Goal: Information Seeking & Learning: Learn about a topic

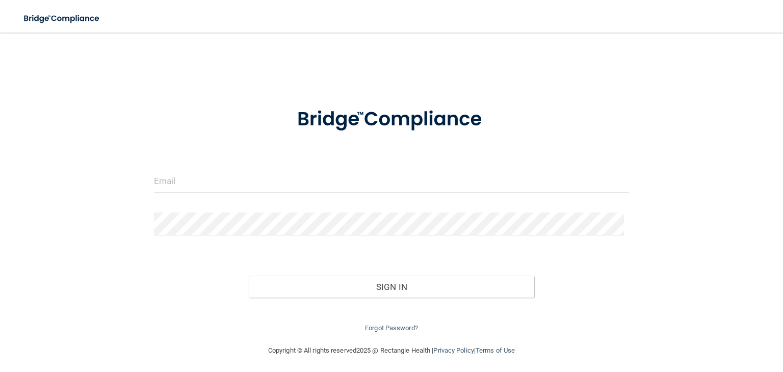
click at [248, 188] on div at bounding box center [391, 185] width 490 height 31
click at [248, 188] on input "email" at bounding box center [391, 181] width 475 height 23
type input "[EMAIL_ADDRESS][DOMAIN_NAME]"
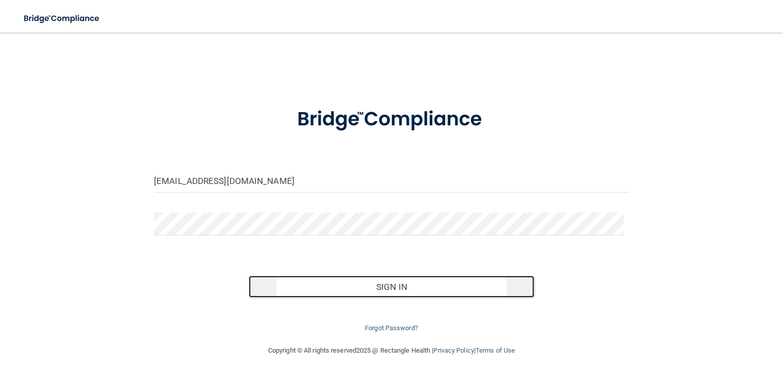
click at [416, 284] on button "Sign In" at bounding box center [391, 287] width 285 height 22
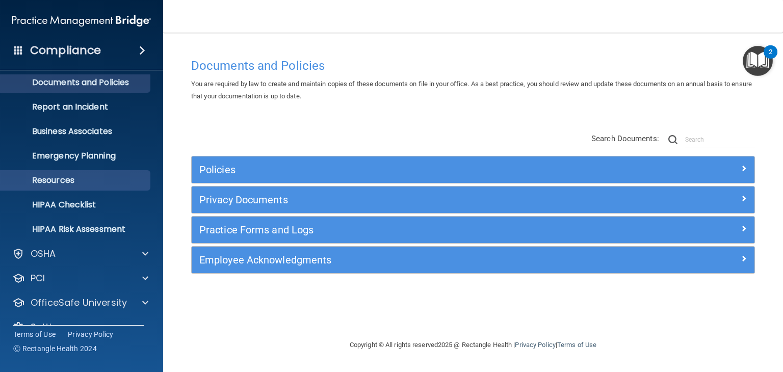
scroll to position [51, 0]
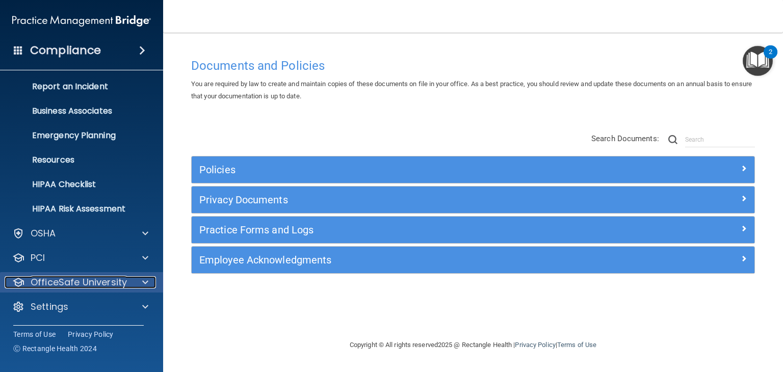
click at [84, 283] on p "OfficeSafe University" at bounding box center [79, 282] width 96 height 12
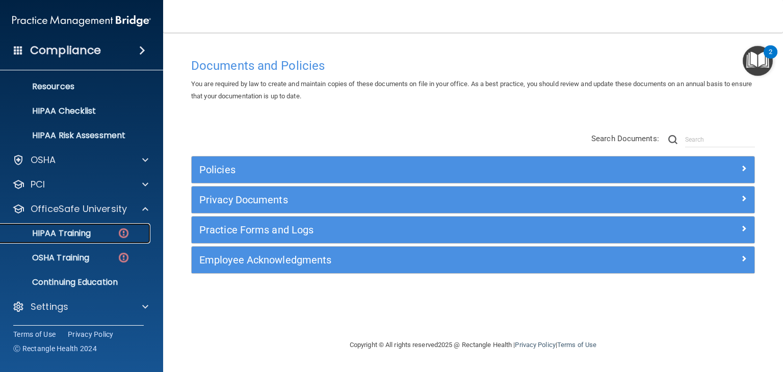
click at [86, 233] on p "HIPAA Training" at bounding box center [49, 233] width 84 height 10
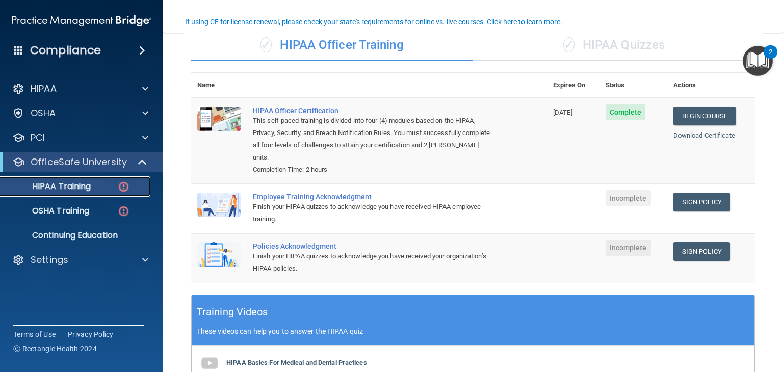
scroll to position [82, 0]
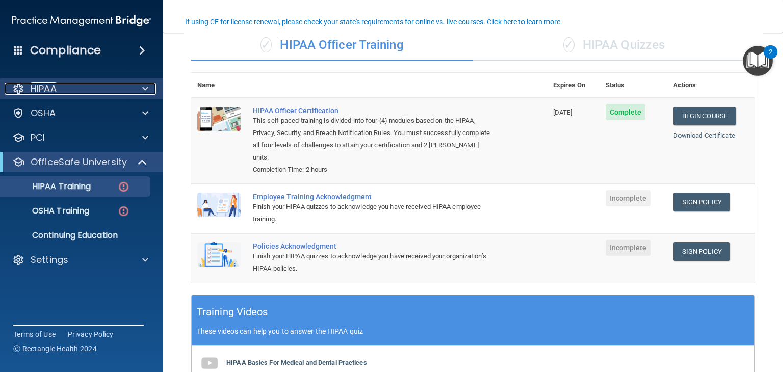
click at [146, 90] on span at bounding box center [145, 89] width 6 height 12
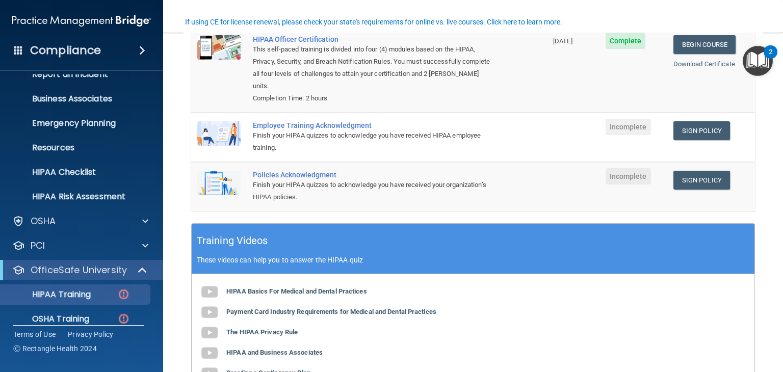
scroll to position [167, 0]
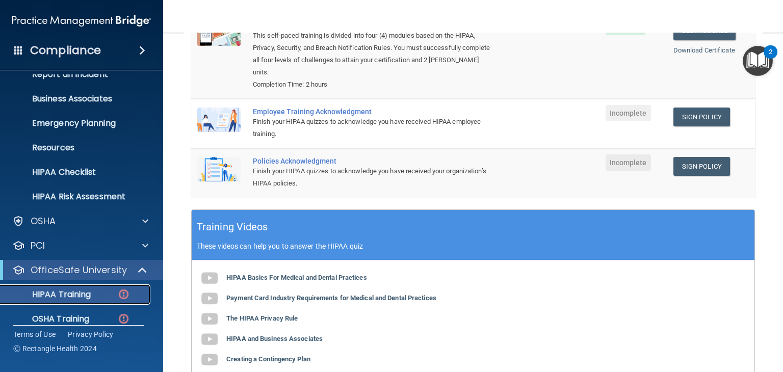
click at [94, 302] on link "HIPAA Training" at bounding box center [70, 295] width 161 height 20
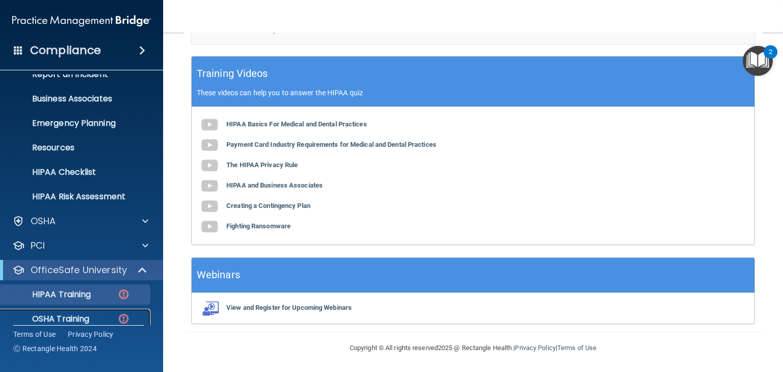
click at [80, 316] on p "OSHA Training" at bounding box center [48, 319] width 83 height 10
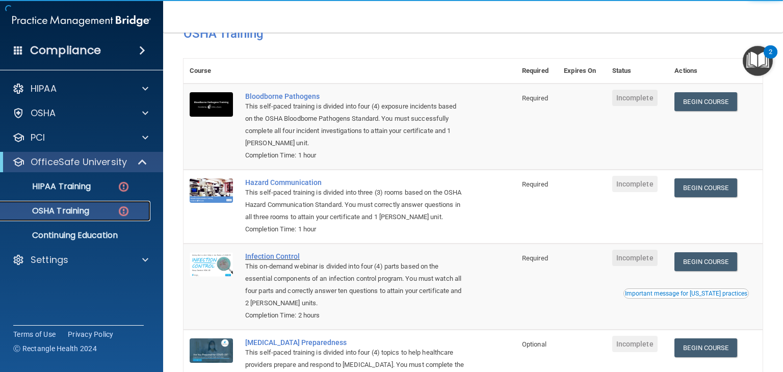
scroll to position [24, 0]
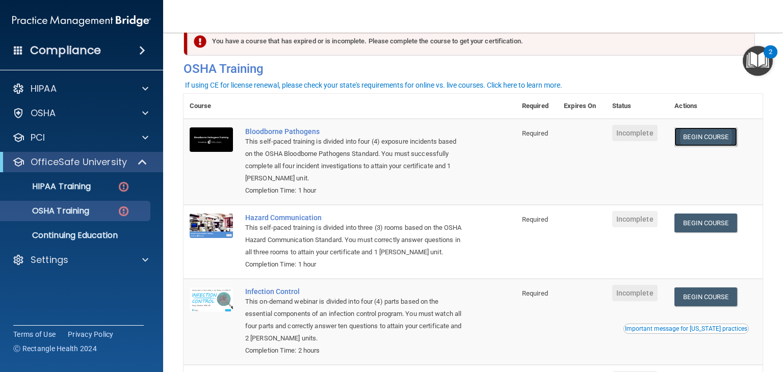
click at [704, 137] on link "Begin Course" at bounding box center [706, 136] width 62 height 19
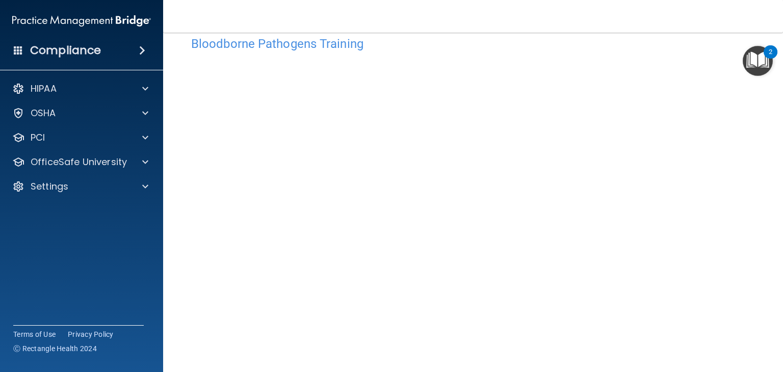
scroll to position [22, 0]
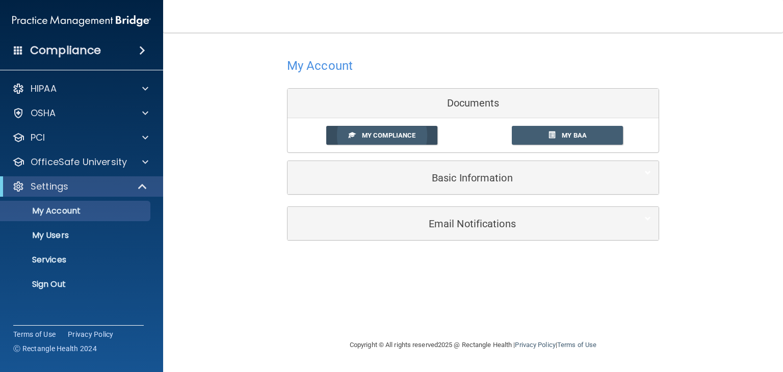
click at [400, 137] on span "My Compliance" at bounding box center [389, 136] width 54 height 8
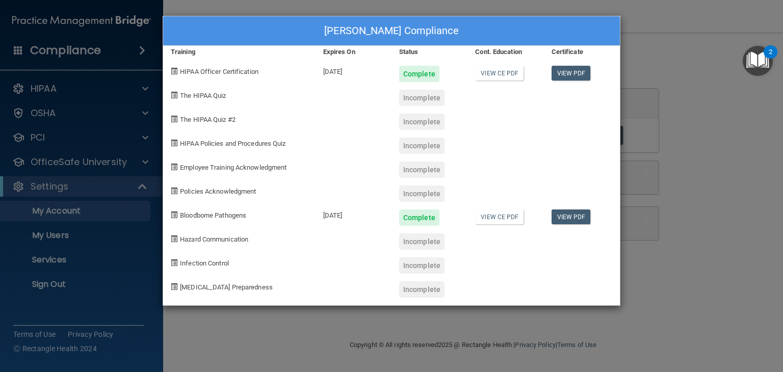
click at [726, 139] on div "Jared Beam's Compliance Training Expires On Status Cont. Education Certificate …" at bounding box center [391, 186] width 783 height 372
